Goal: Task Accomplishment & Management: Complete application form

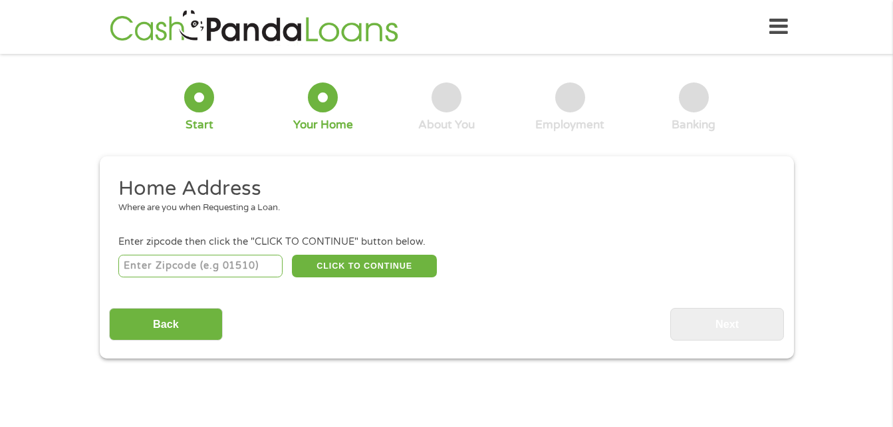
click at [247, 267] on input "number" at bounding box center [200, 266] width 164 height 23
type input "38614"
click at [363, 275] on button "CLICK TO CONTINUE" at bounding box center [364, 266] width 145 height 23
type input "38614"
type input "Clarksdale"
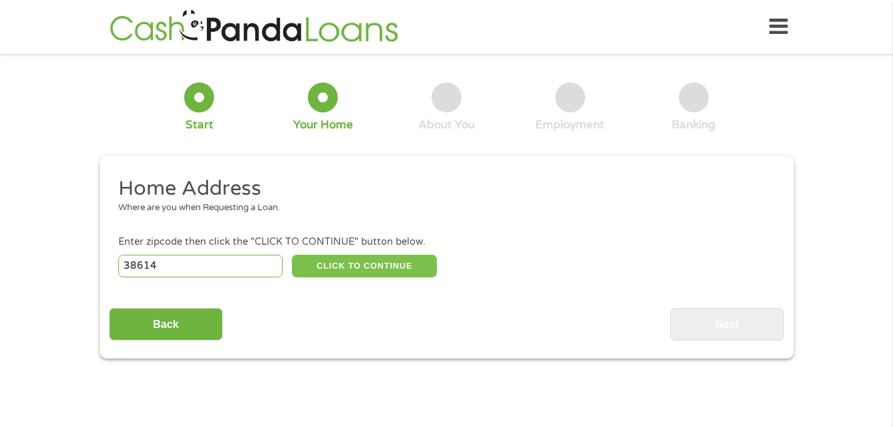
select select "[US_STATE]"
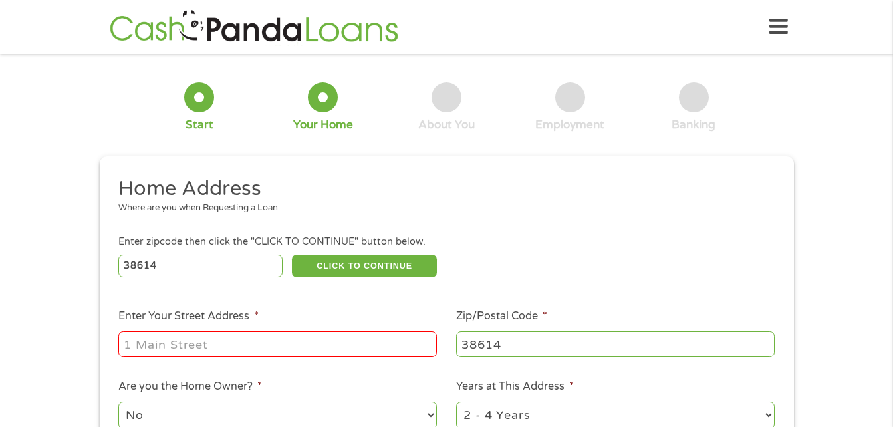
click at [313, 350] on input "Enter Your Street Address *" at bounding box center [277, 343] width 318 height 25
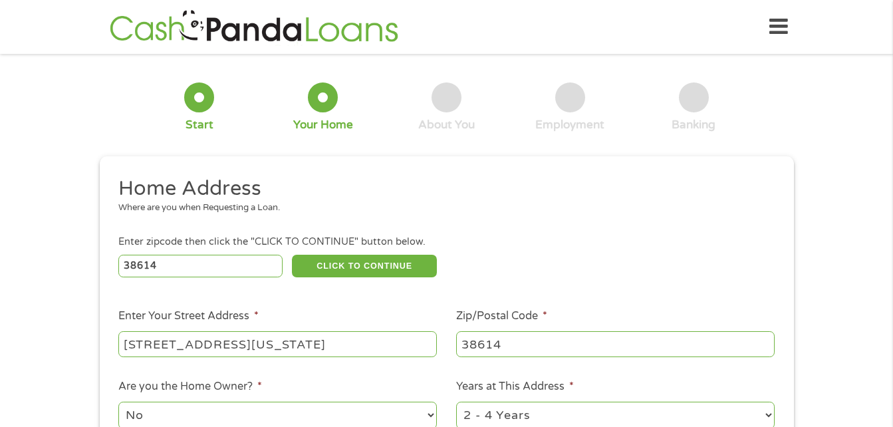
scroll to position [66, 0]
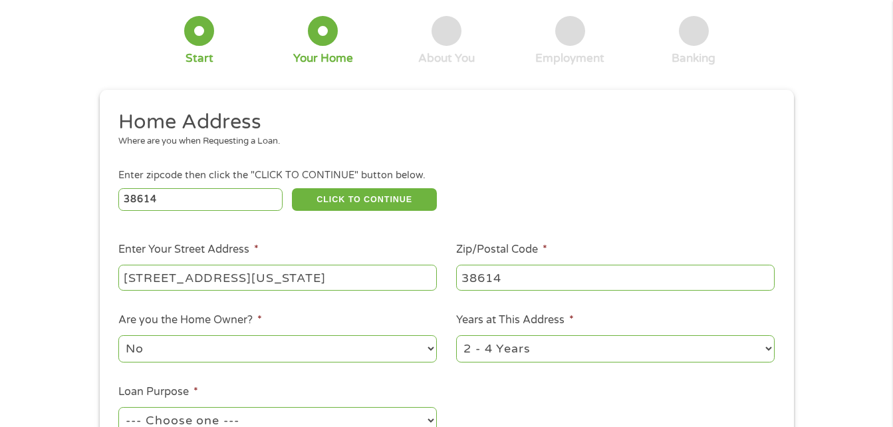
click at [416, 281] on input "[STREET_ADDRESS][US_STATE]" at bounding box center [277, 277] width 318 height 25
type input "[STREET_ADDRESS]"
click at [534, 122] on h2 "Home Address" at bounding box center [441, 122] width 646 height 27
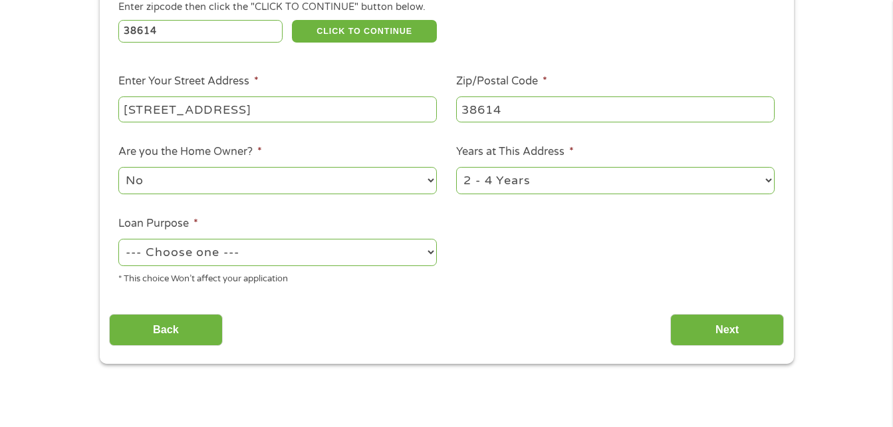
scroll to position [266, 0]
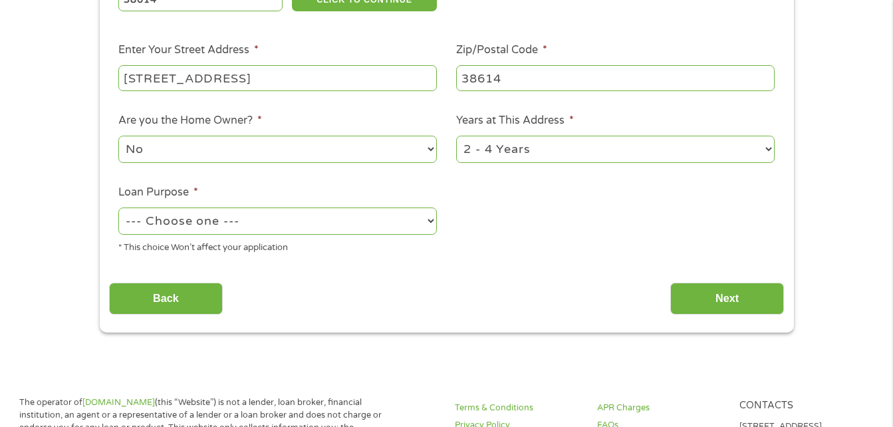
click at [417, 217] on select "--- Choose one --- Pay Bills Debt Consolidation Home Improvement Major Purchase…" at bounding box center [277, 220] width 318 height 27
select select "paybills"
click at [118, 207] on select "--- Choose one --- Pay Bills Debt Consolidation Home Improvement Major Purchase…" at bounding box center [277, 220] width 318 height 27
click at [573, 271] on div "Home Address Where are you when Requesting a Loan. Enter zipcode then click the…" at bounding box center [446, 113] width 675 height 406
click at [715, 306] on input "Next" at bounding box center [727, 299] width 114 height 33
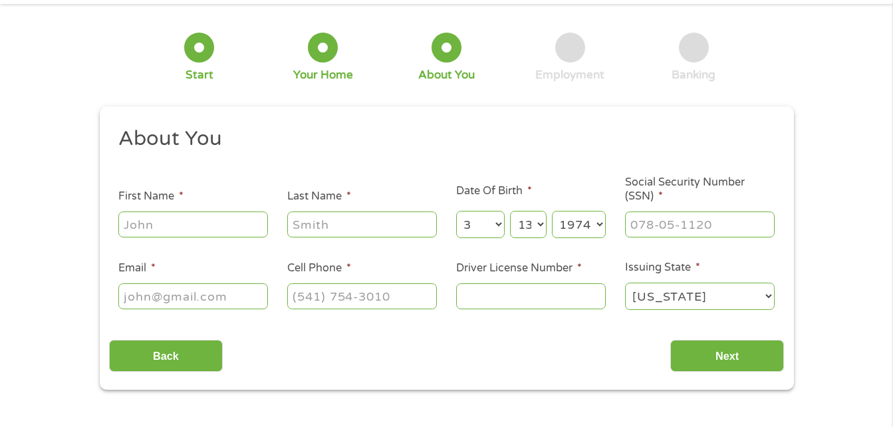
scroll to position [0, 0]
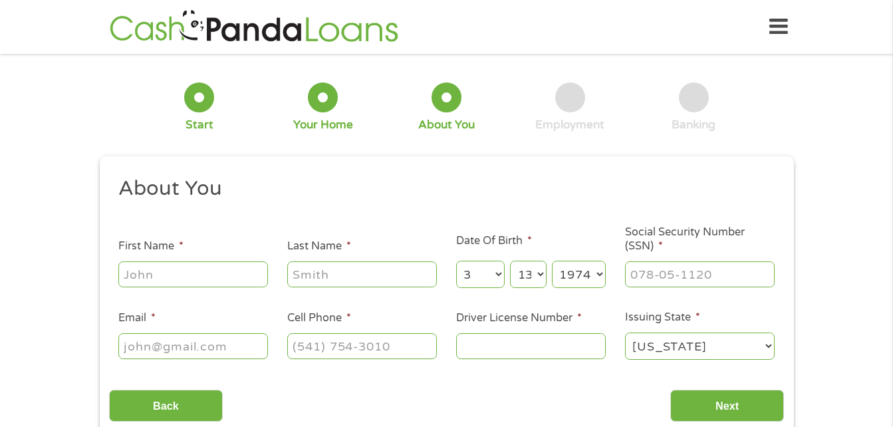
click at [249, 277] on input "First Name *" at bounding box center [193, 273] width 150 height 25
type input "[PERSON_NAME]"
type input "[EMAIL_ADDRESS][DOMAIN_NAME]"
type input "[PHONE_NUMBER]"
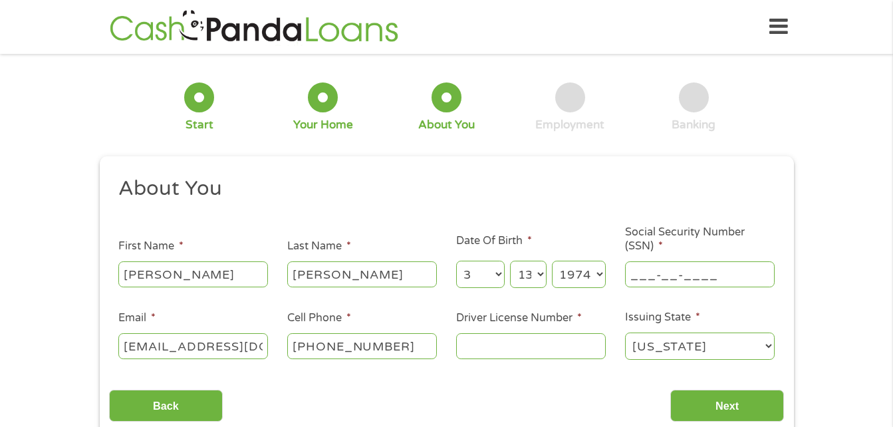
click at [664, 275] on input "___-__-____" at bounding box center [700, 273] width 150 height 25
type input "427-25-3427"
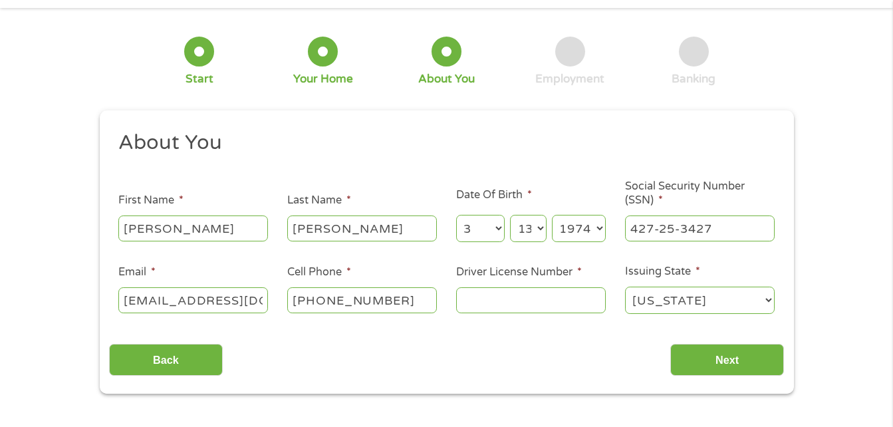
scroll to position [66, 0]
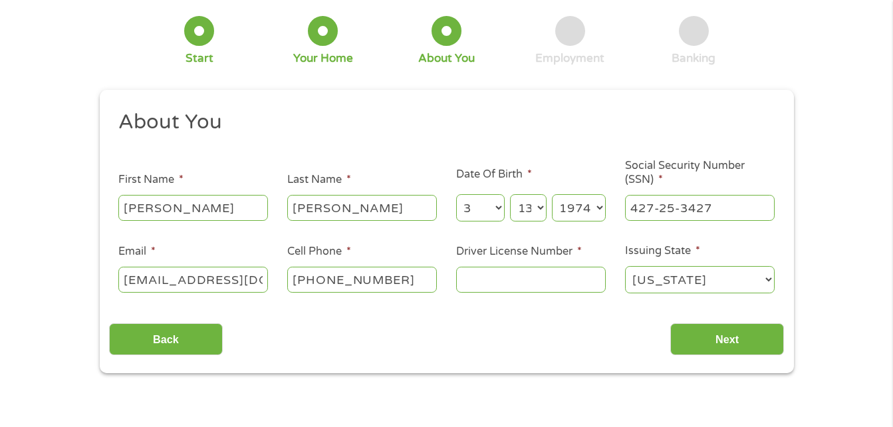
click at [535, 282] on input "Driver License Number *" at bounding box center [531, 279] width 150 height 25
type input "800528607"
click at [706, 340] on input "Next" at bounding box center [727, 339] width 114 height 33
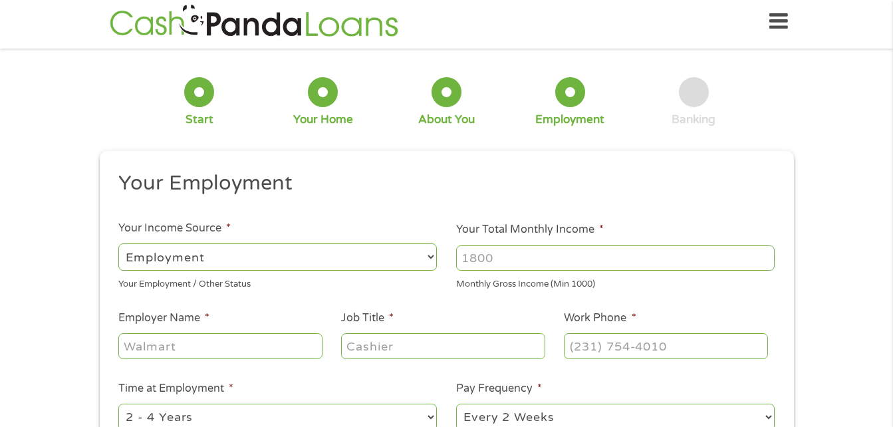
scroll to position [0, 0]
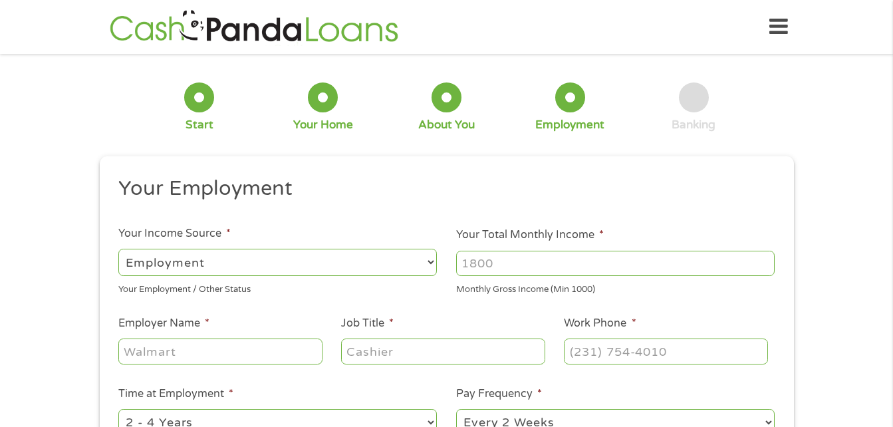
click at [540, 270] on input "Your Total Monthly Income *" at bounding box center [615, 263] width 318 height 25
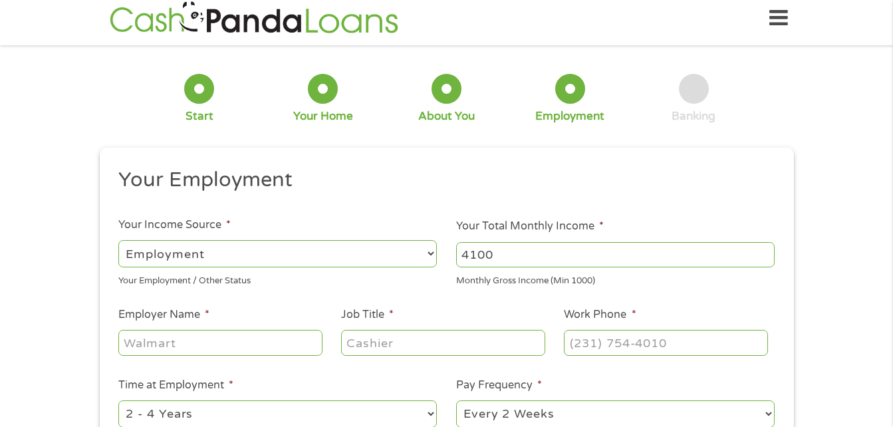
scroll to position [133, 0]
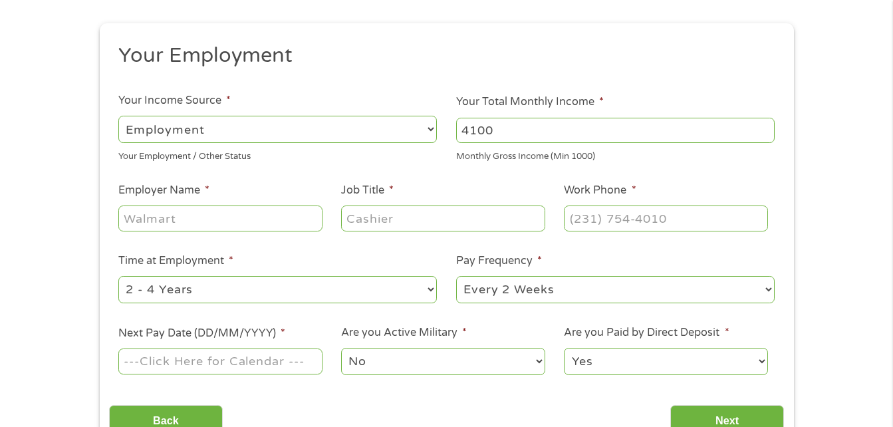
type input "4100"
click at [174, 222] on input "Employer Name *" at bounding box center [219, 217] width 203 height 25
type input "clarksdale public utility"
click at [385, 218] on input "Job Title *" at bounding box center [442, 217] width 203 height 25
type input "meter tech"
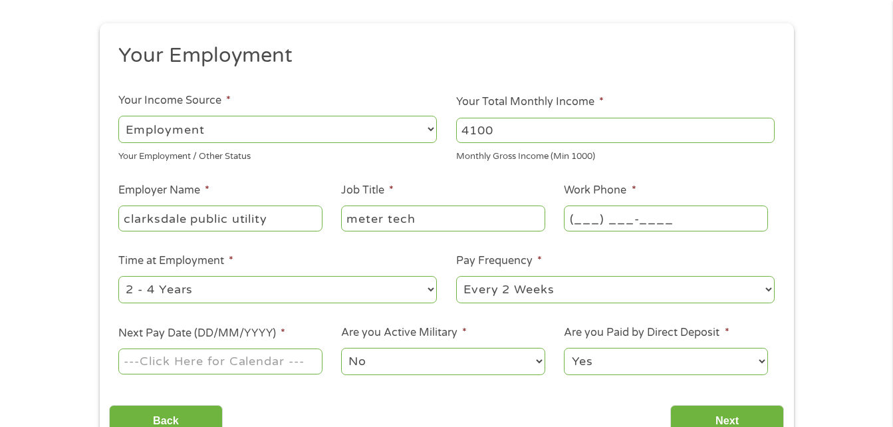
click at [609, 217] on input "(___) ___-____" at bounding box center [665, 217] width 203 height 25
type input "[PHONE_NUMBER]"
click at [416, 292] on select "--- Choose one --- 1 Year or less 1 - 2 Years 2 - 4 Years Over 4 Years" at bounding box center [277, 289] width 318 height 27
select select "60months"
click at [118, 276] on select "--- Choose one --- 1 Year or less 1 - 2 Years 2 - 4 Years Over 4 Years" at bounding box center [277, 289] width 318 height 27
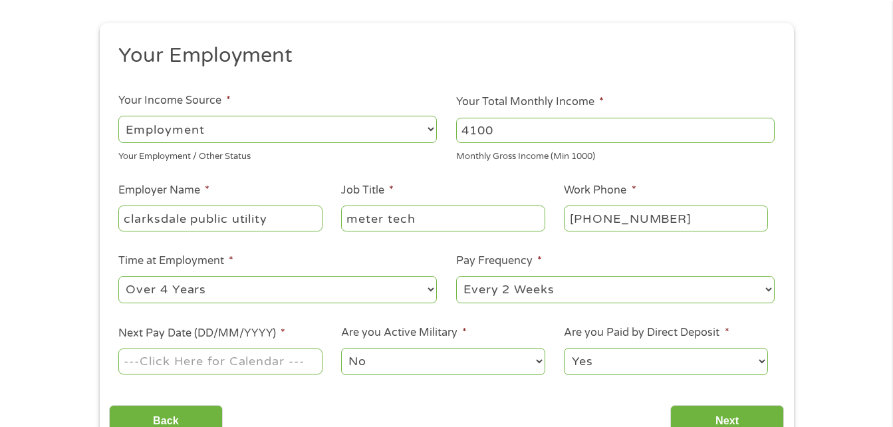
click at [297, 364] on input "Next Pay Date (DD/MM/YYYY) *" at bounding box center [219, 360] width 203 height 25
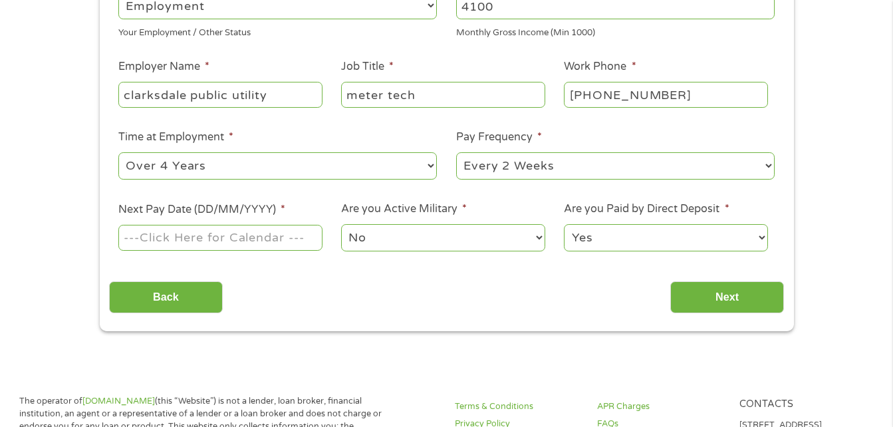
scroll to position [266, 0]
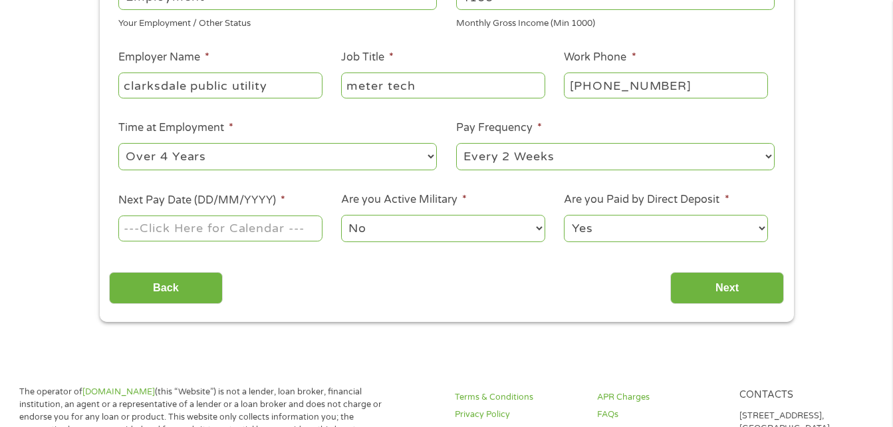
click at [205, 229] on input "Next Pay Date (DD/MM/YYYY) *" at bounding box center [219, 227] width 203 height 25
type input "[DATE]"
click at [762, 291] on input "Next" at bounding box center [727, 288] width 114 height 33
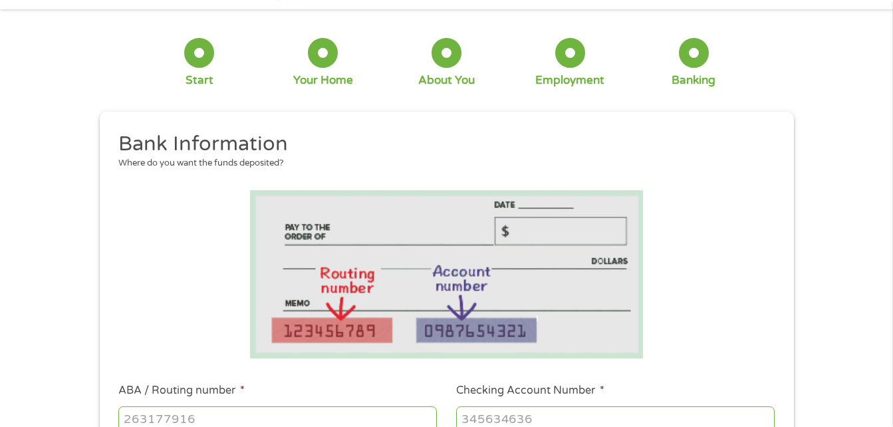
scroll to position [199, 0]
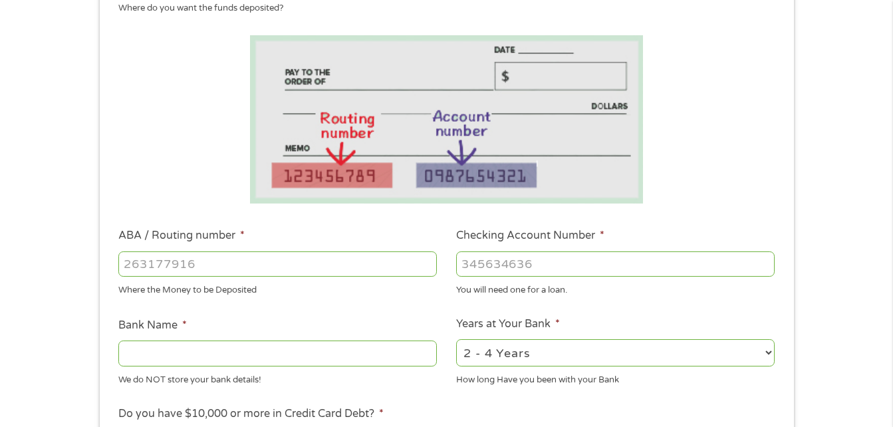
click at [294, 270] on input "ABA / Routing number *" at bounding box center [277, 263] width 318 height 25
type input "082901334"
type input "SOUTHERN BANCORP BANK"
type input "082901334"
click at [515, 262] on input "Checking Account Number *" at bounding box center [615, 263] width 318 height 25
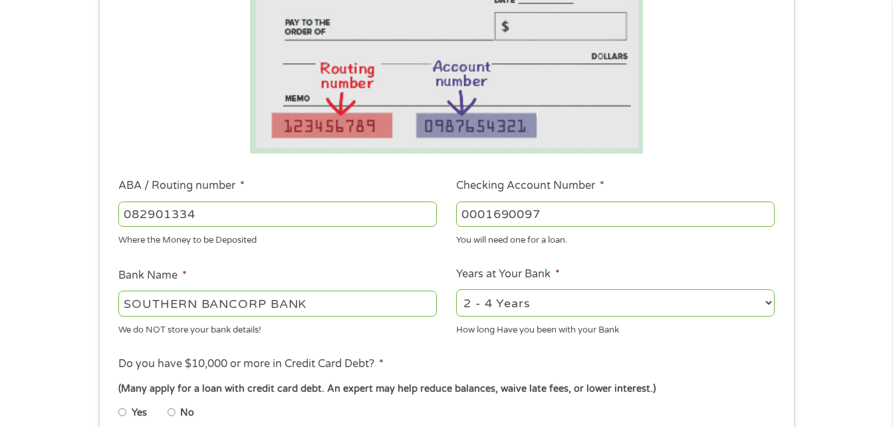
scroll to position [332, 0]
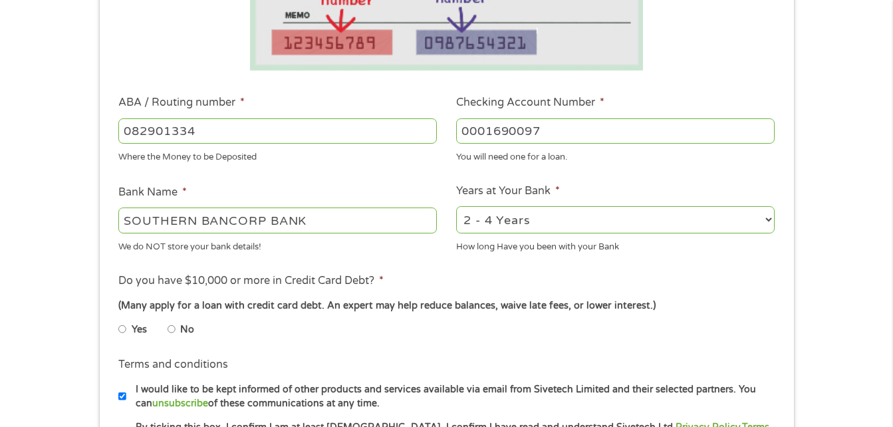
type input "0001690097"
click at [586, 221] on select "2 - 4 Years 6 - 12 Months 1 - 2 Years Over 4 Years" at bounding box center [615, 219] width 318 height 27
select select "60months"
click at [456, 206] on select "2 - 4 Years 6 - 12 Months 1 - 2 Years Over 4 Years" at bounding box center [615, 219] width 318 height 27
click at [177, 330] on li "No" at bounding box center [192, 329] width 48 height 26
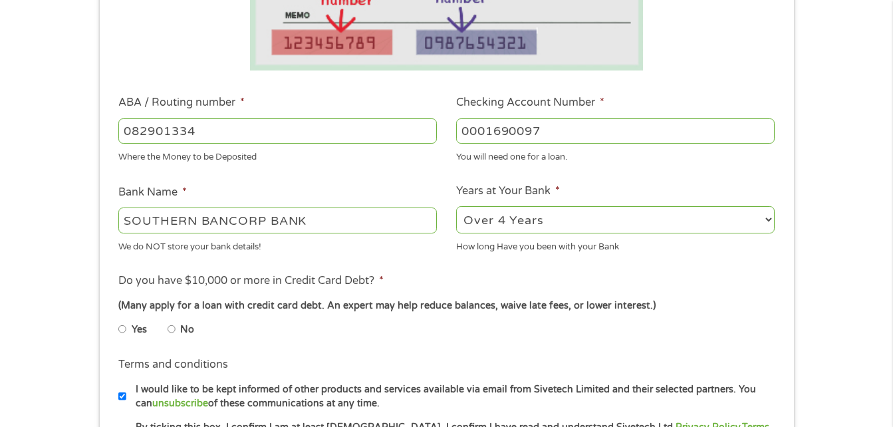
click at [170, 328] on input "No" at bounding box center [172, 328] width 8 height 21
radio input "true"
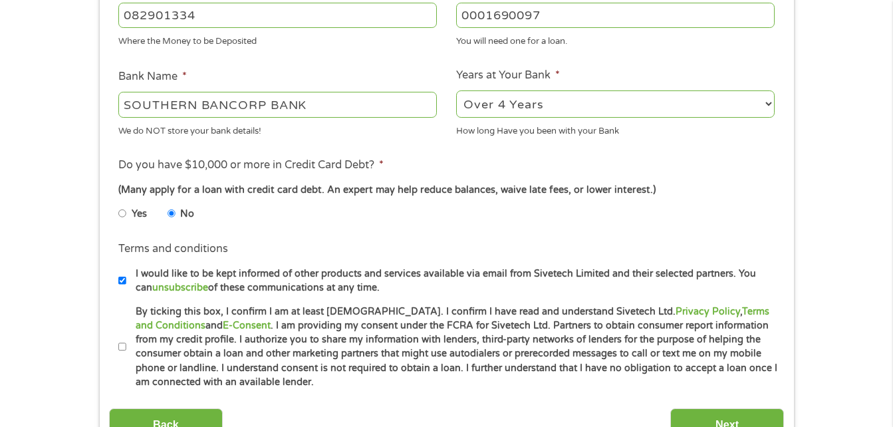
scroll to position [465, 0]
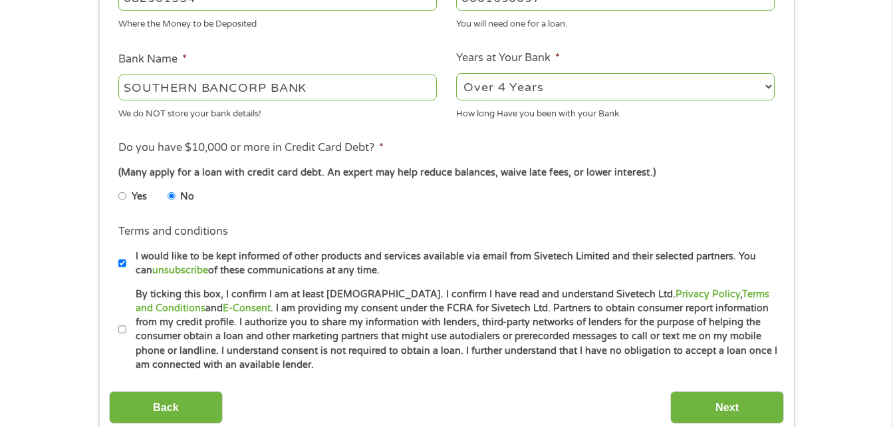
click at [118, 326] on input "By ticking this box, I confirm I am at least [DEMOGRAPHIC_DATA]. I confirm I ha…" at bounding box center [122, 329] width 8 height 21
checkbox input "true"
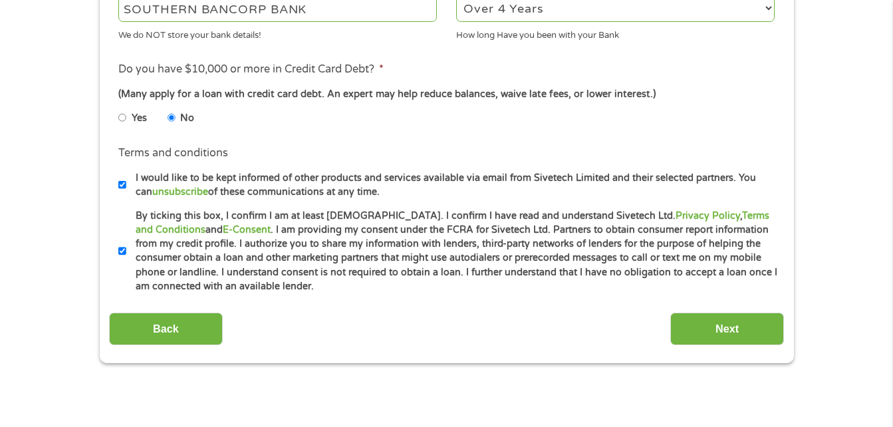
scroll to position [731, 0]
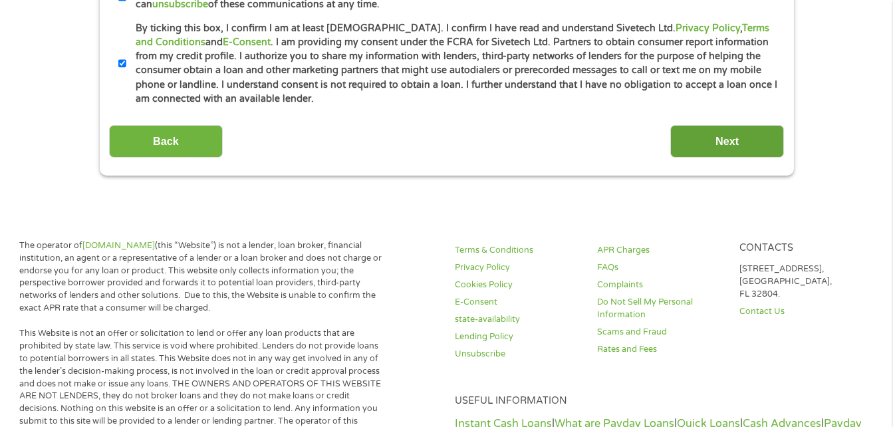
click at [699, 148] on input "Next" at bounding box center [727, 141] width 114 height 33
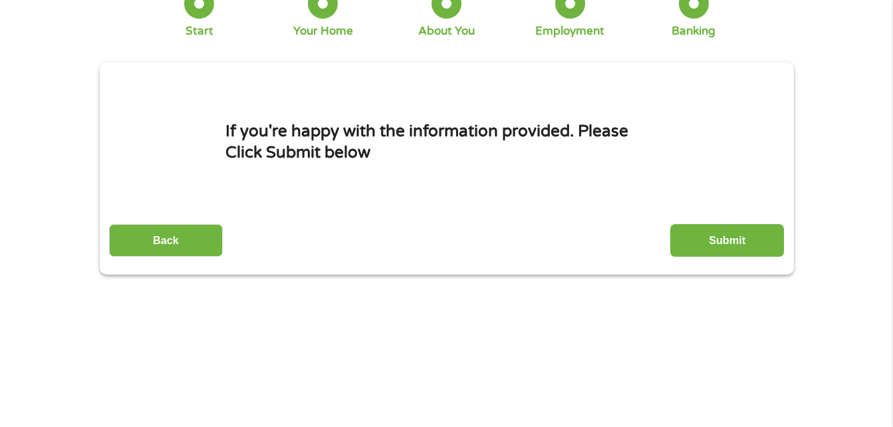
scroll to position [0, 0]
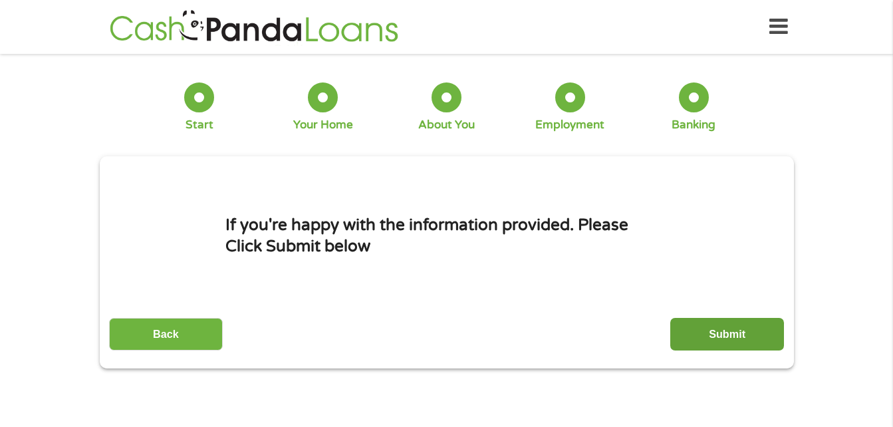
click at [716, 343] on input "Submit" at bounding box center [727, 334] width 114 height 33
